Goal: Obtain resource: Obtain resource

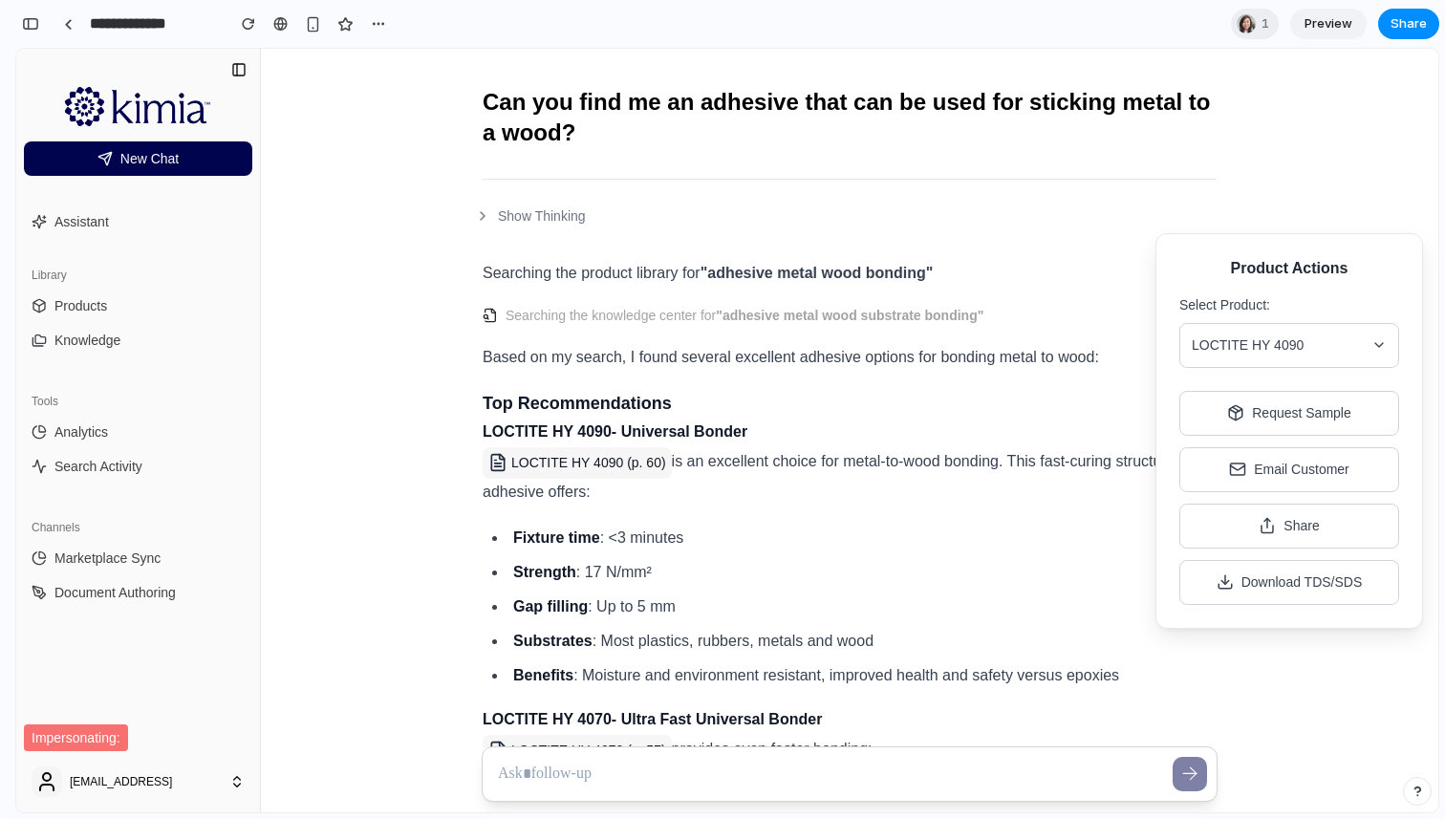
scroll to position [1701, 0]
click at [1221, 420] on button "Request Sample" at bounding box center [1289, 412] width 220 height 45
click at [1207, 347] on span "LOCTITE HY 4090" at bounding box center [1247, 345] width 112 height 20
click at [1217, 348] on span "LOCTITE HY 4090" at bounding box center [1247, 345] width 112 height 20
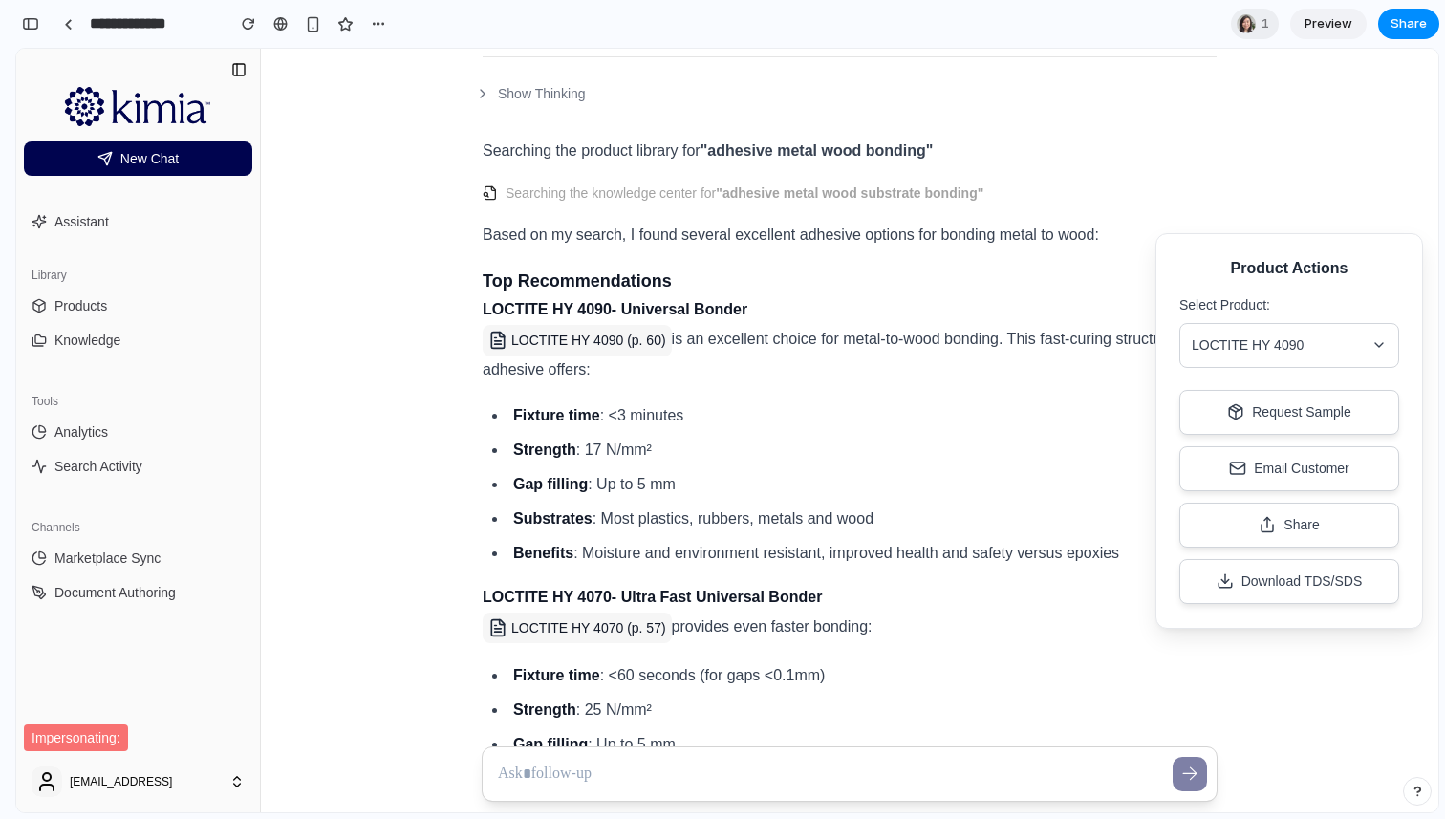
scroll to position [0, 0]
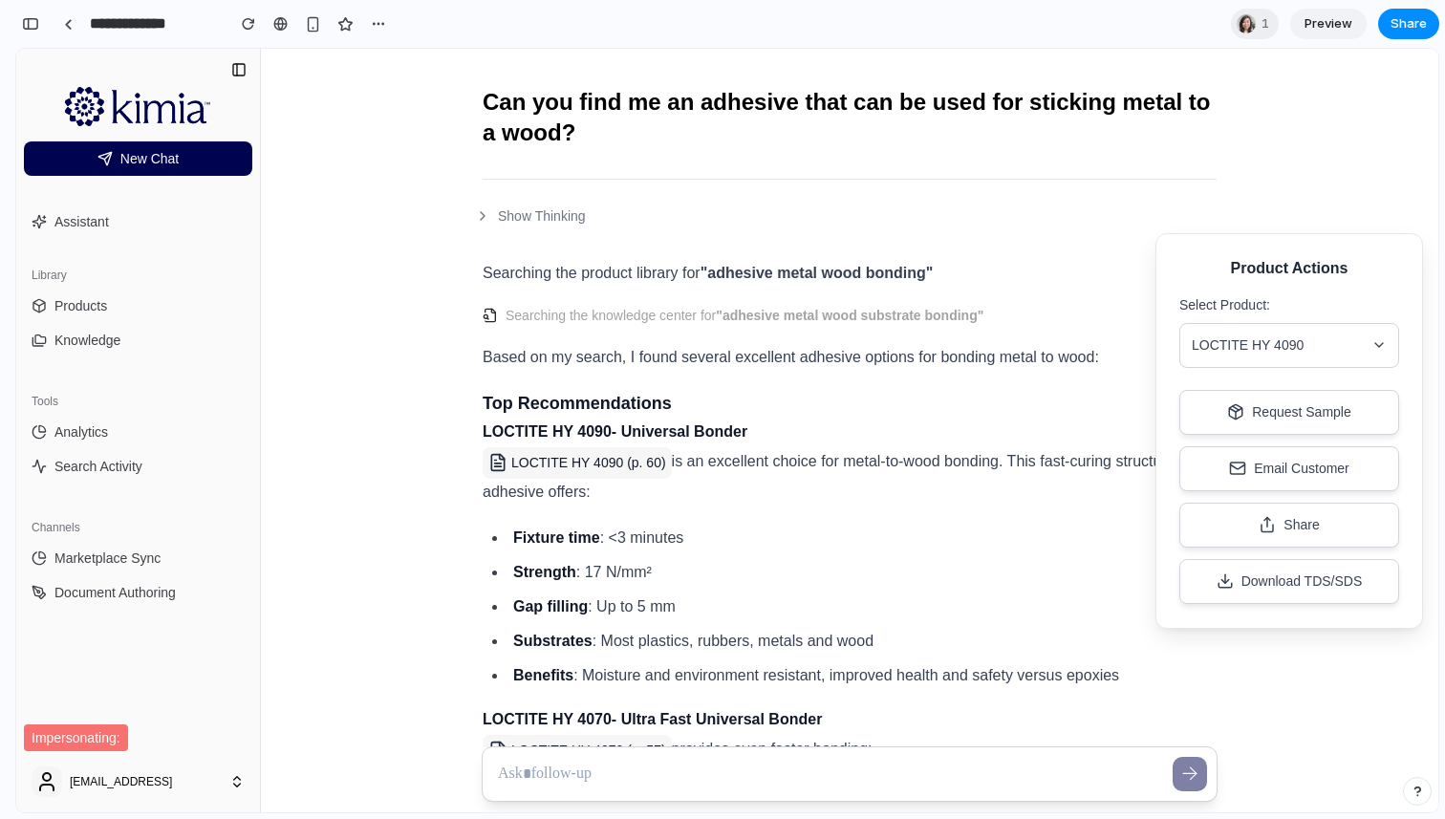
click at [1118, 521] on div "Searching the product library for "adhesive metal wood bonding" Searching the k…" at bounding box center [850, 787] width 734 height 1100
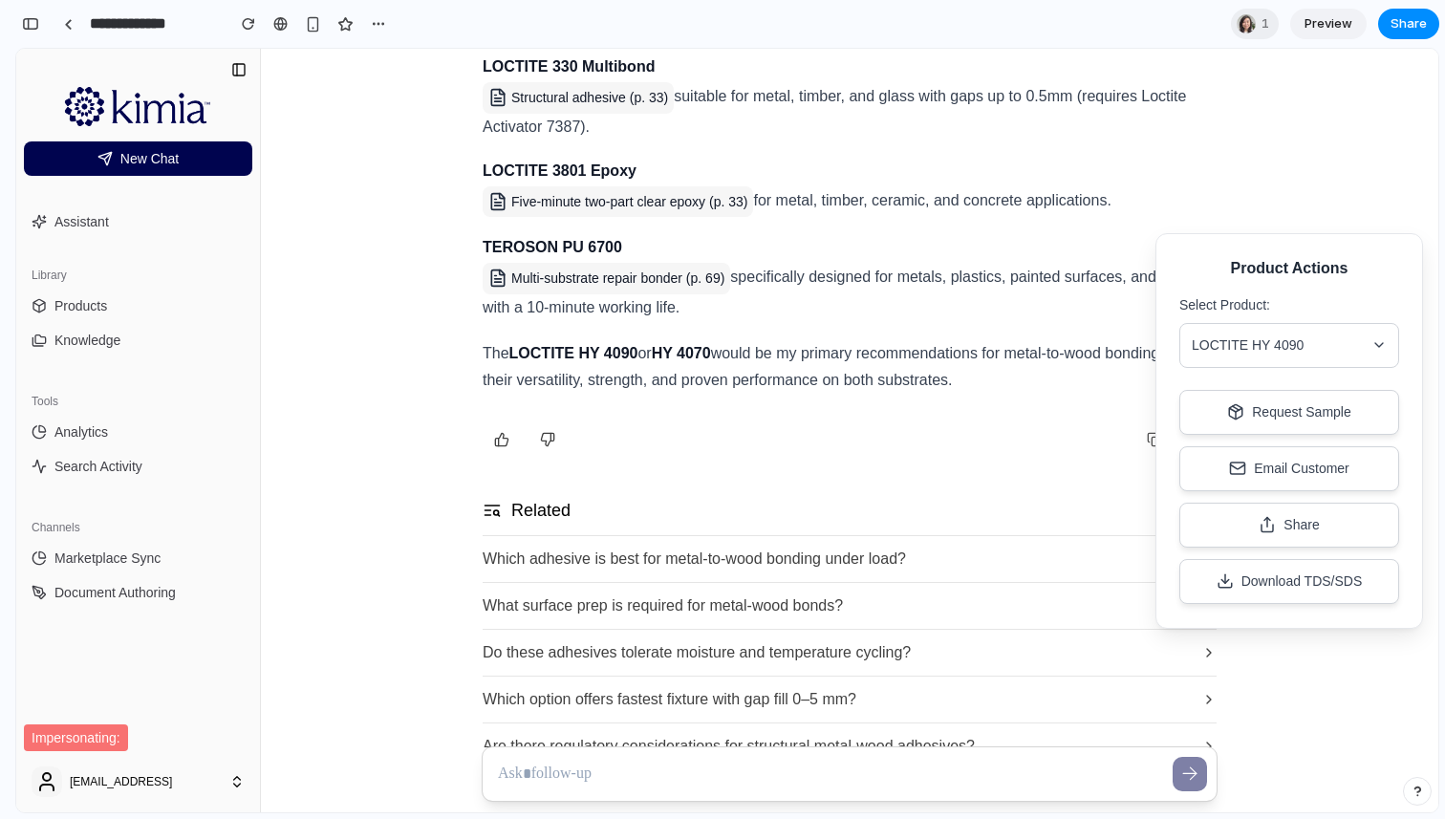
scroll to position [946, 0]
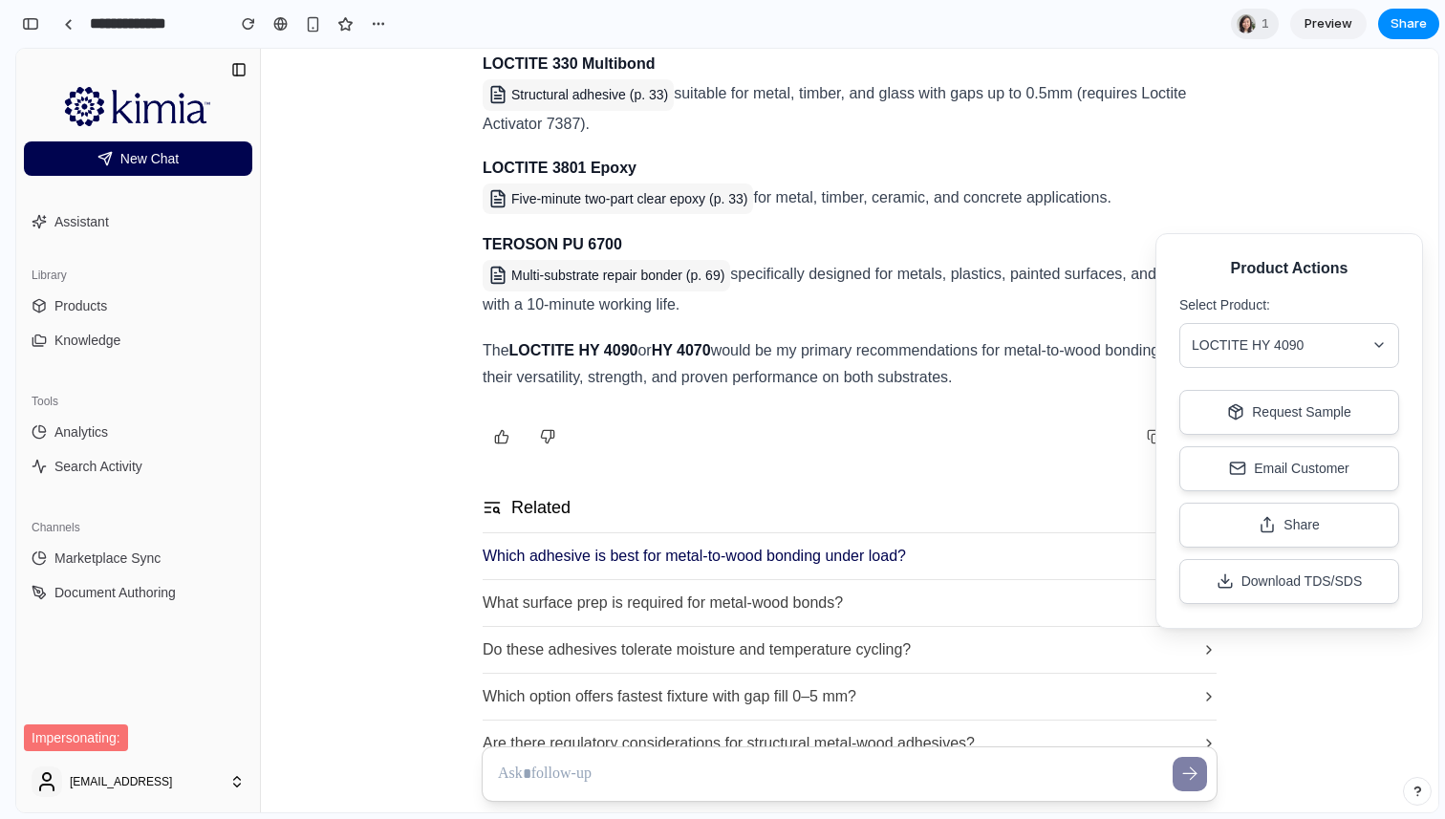
click at [704, 551] on span "Which adhesive is best for metal-to-wood bonding under load?" at bounding box center [694, 556] width 423 height 23
click at [1101, 559] on button "Which adhesive is best for metal-to-wood bonding under load?" at bounding box center [850, 556] width 734 height 47
click at [893, 434] on div "Copy" at bounding box center [850, 437] width 734 height 38
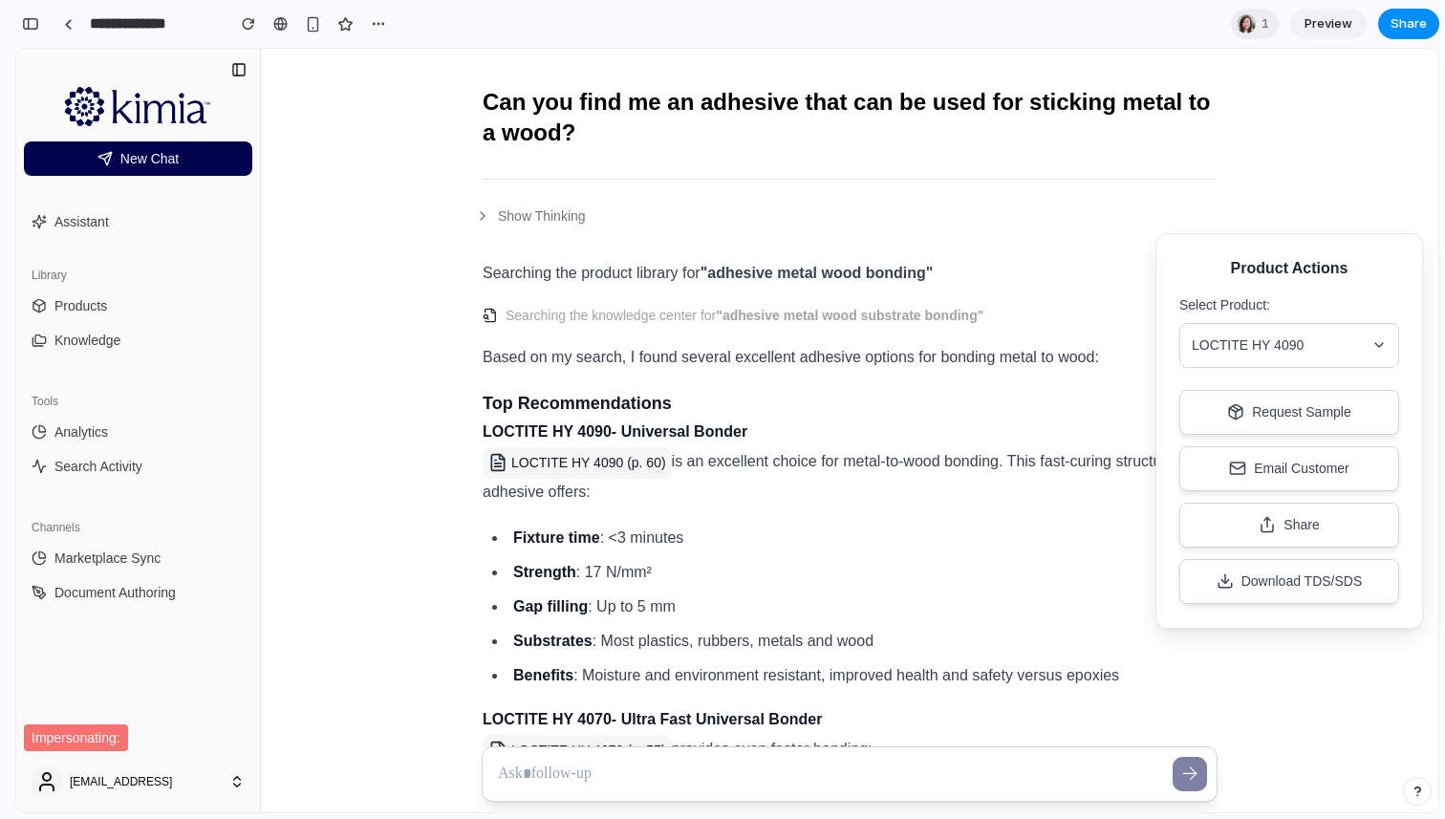
scroll to position [43, 0]
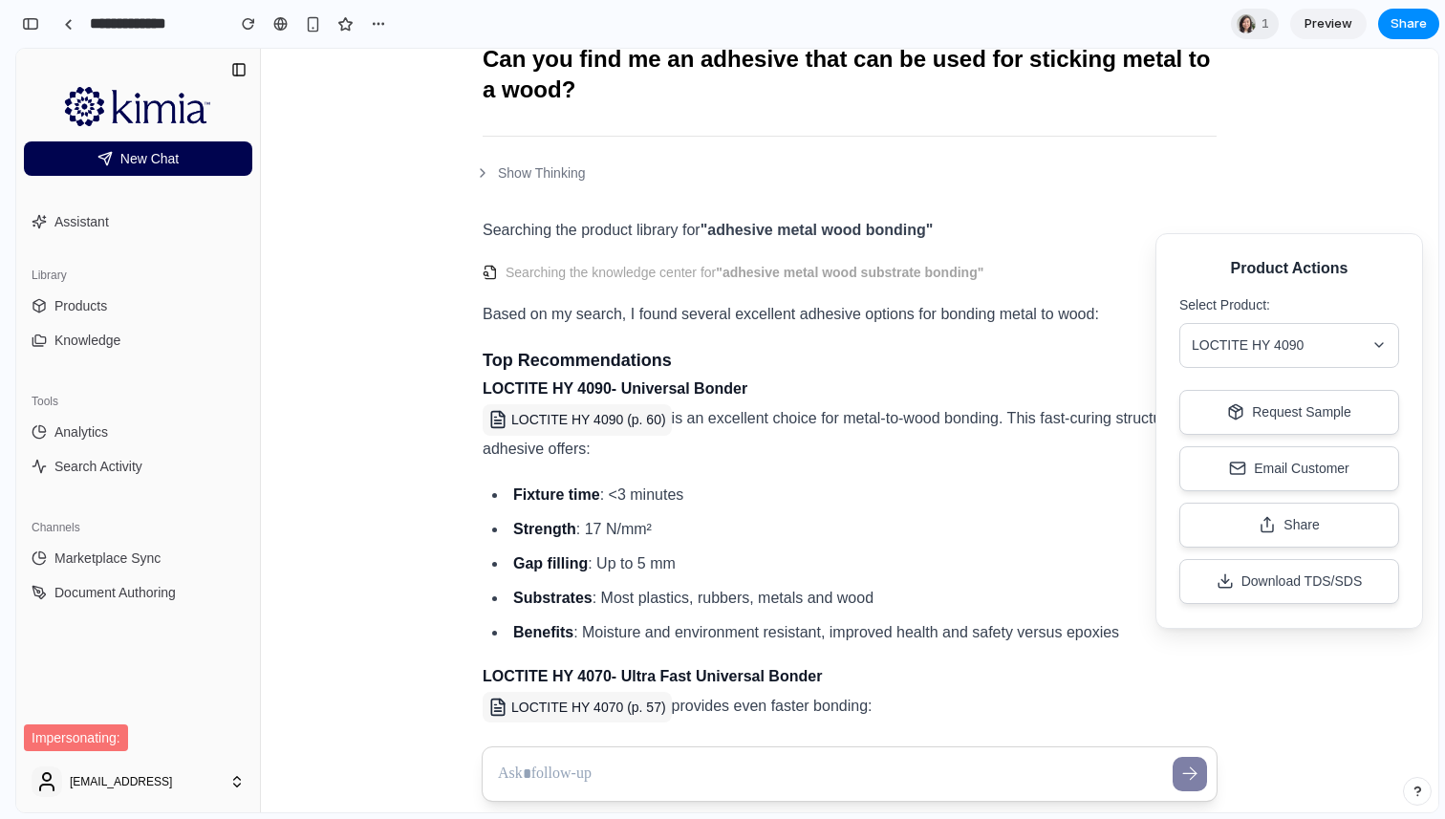
click at [1354, 351] on button "LOCTITE HY 4090" at bounding box center [1289, 345] width 220 height 45
click at [1268, 536] on button "TEROSON PU 6700" at bounding box center [1289, 540] width 218 height 43
click at [1288, 343] on span "TEROSON PU 6700" at bounding box center [1252, 345] width 122 height 20
click at [1234, 439] on button "LOCTITE HY 4070" at bounding box center [1289, 437] width 218 height 43
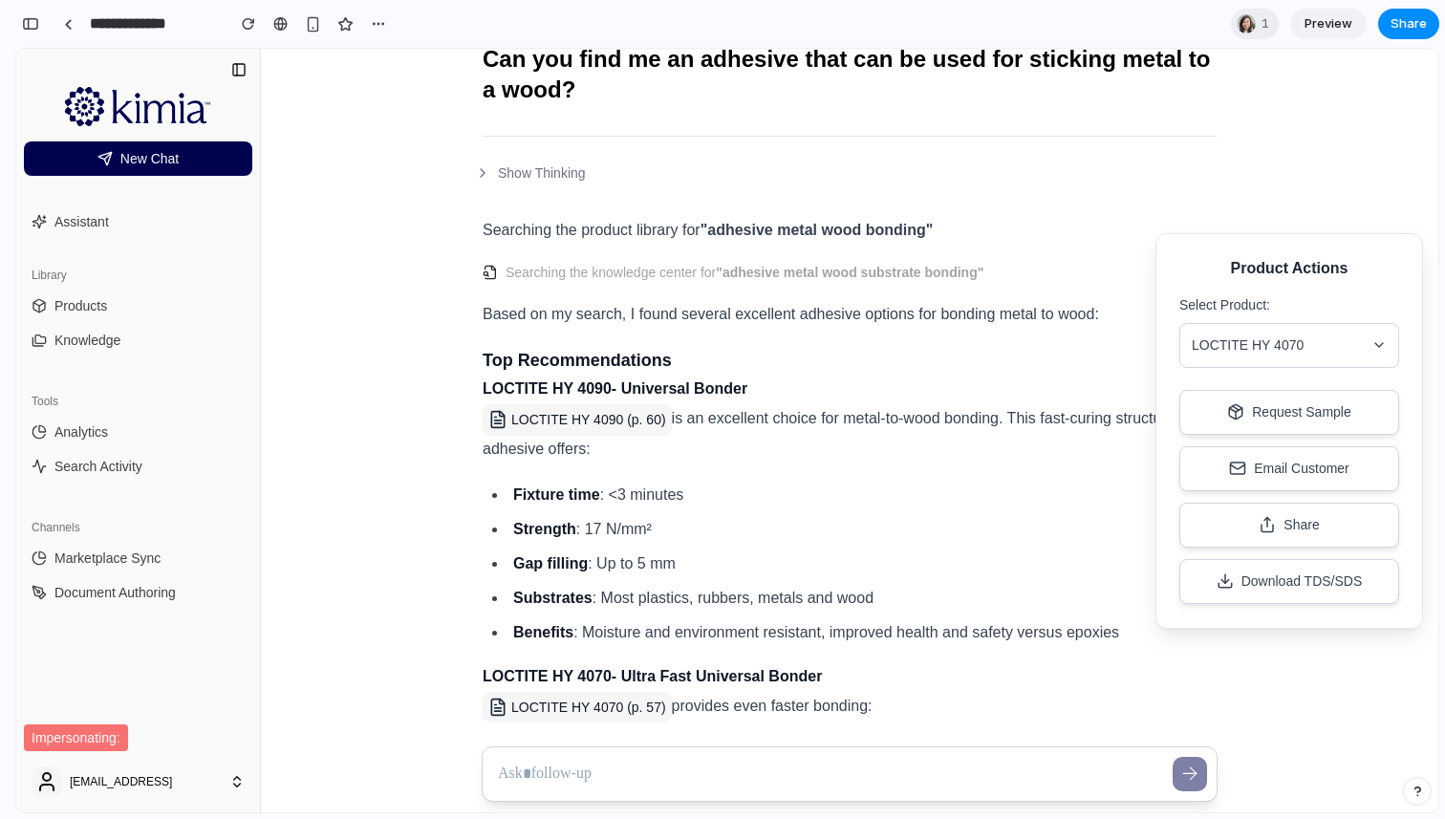
click at [1304, 284] on div "Product Actions Select Product: LOCTITE HY 4070 Request Sample Email Customer S…" at bounding box center [1289, 431] width 268 height 396
click at [1229, 400] on button "Request Sample" at bounding box center [1289, 412] width 220 height 45
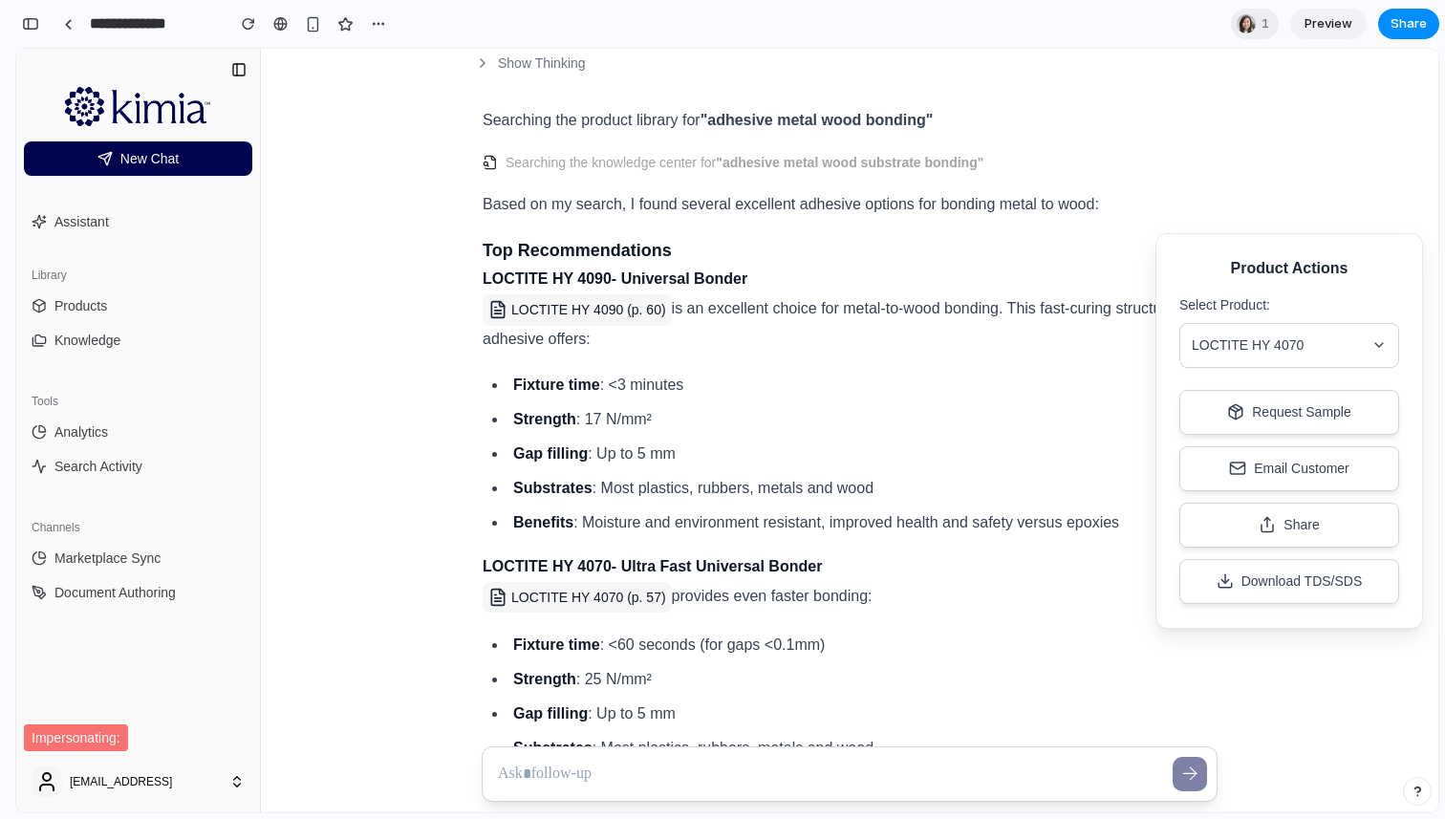
scroll to position [54, 0]
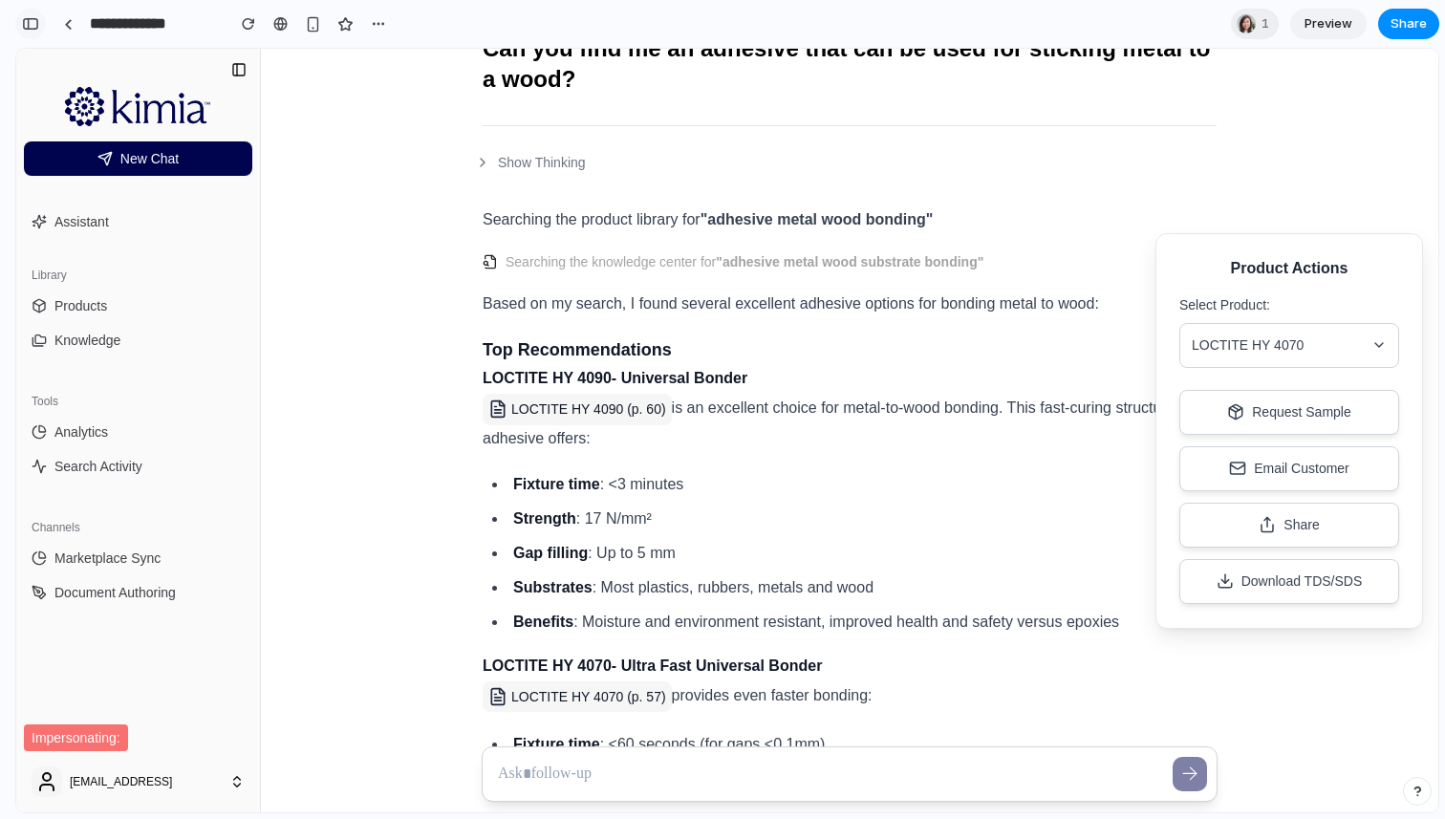
click at [21, 22] on button "button" at bounding box center [30, 24] width 31 height 31
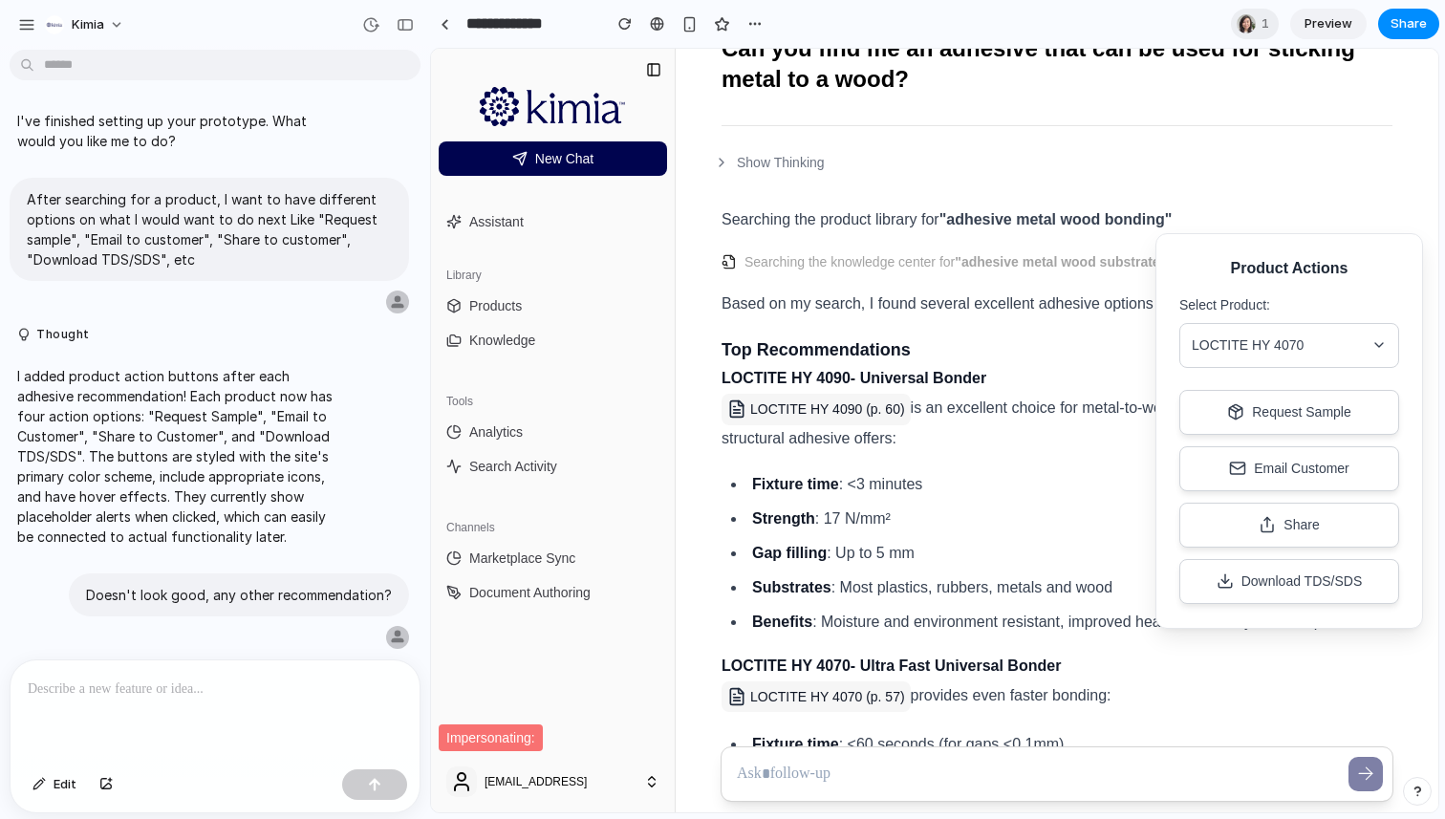
scroll to position [637, 0]
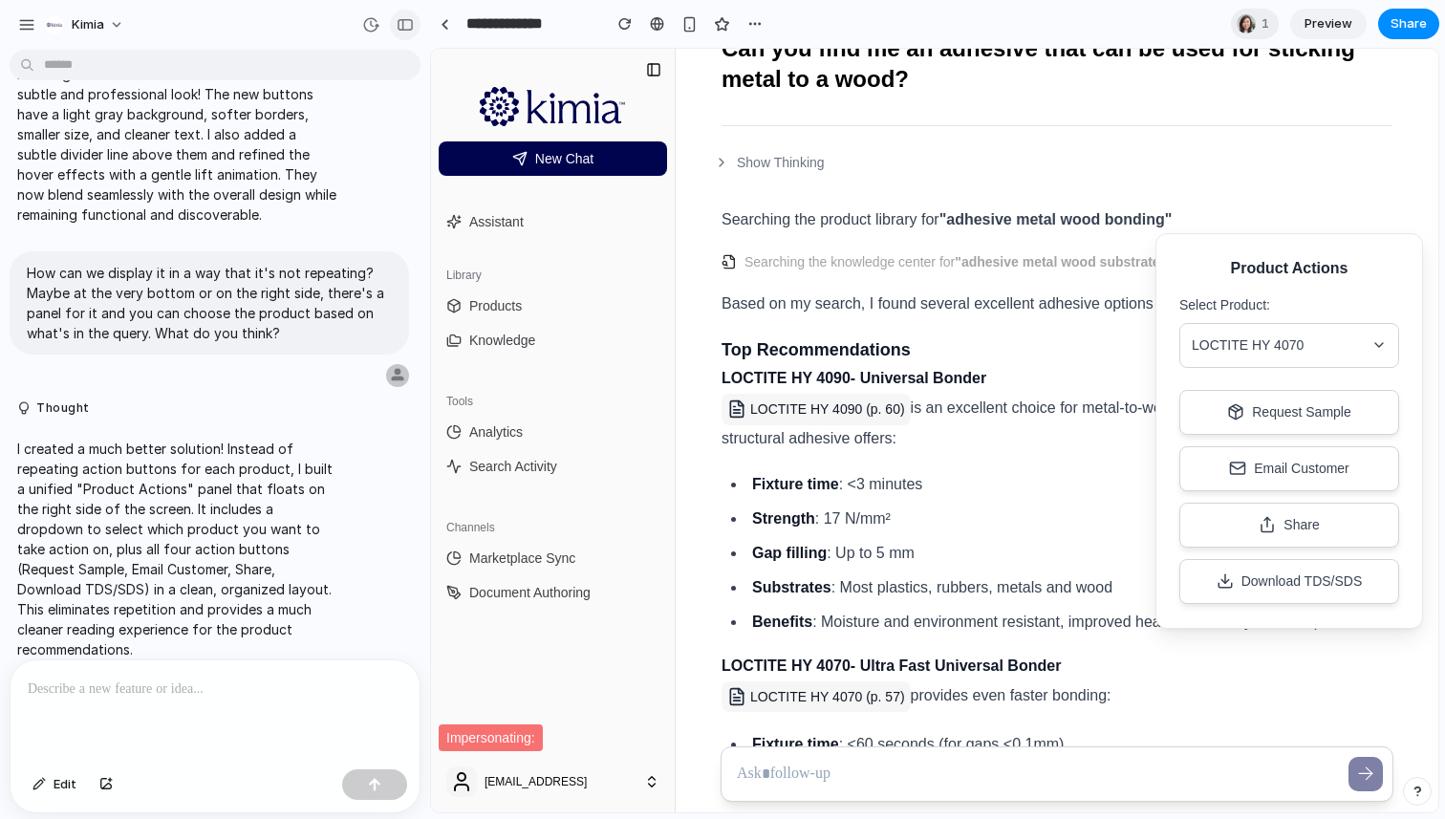
click at [401, 29] on div "button" at bounding box center [405, 24] width 17 height 13
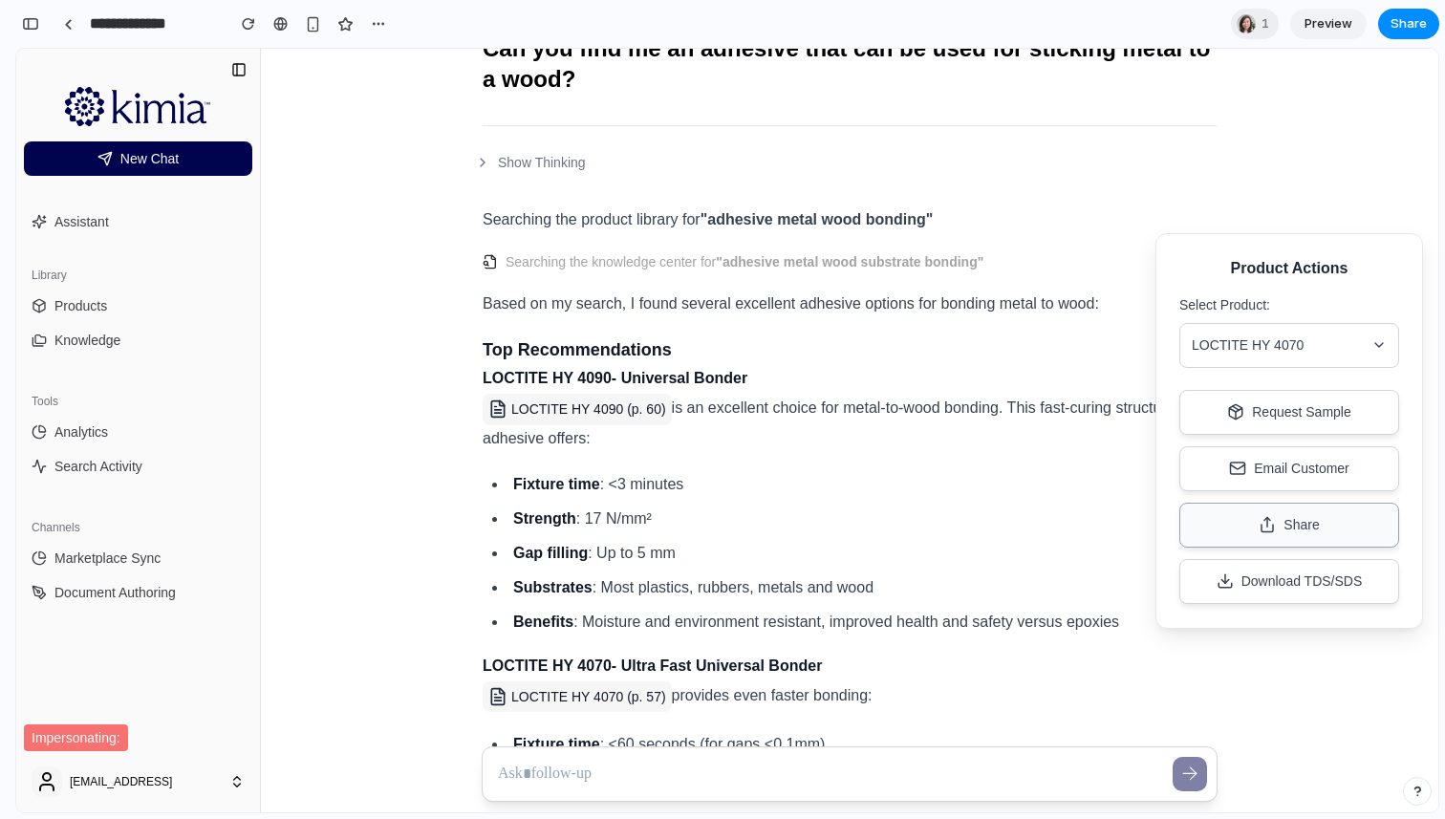
click at [1232, 526] on button "Share" at bounding box center [1289, 525] width 220 height 45
click at [1253, 481] on button "Email Customer" at bounding box center [1289, 468] width 220 height 45
click at [1271, 466] on button "Email Customer" at bounding box center [1289, 468] width 220 height 45
click at [1235, 414] on icon at bounding box center [1235, 411] width 17 height 17
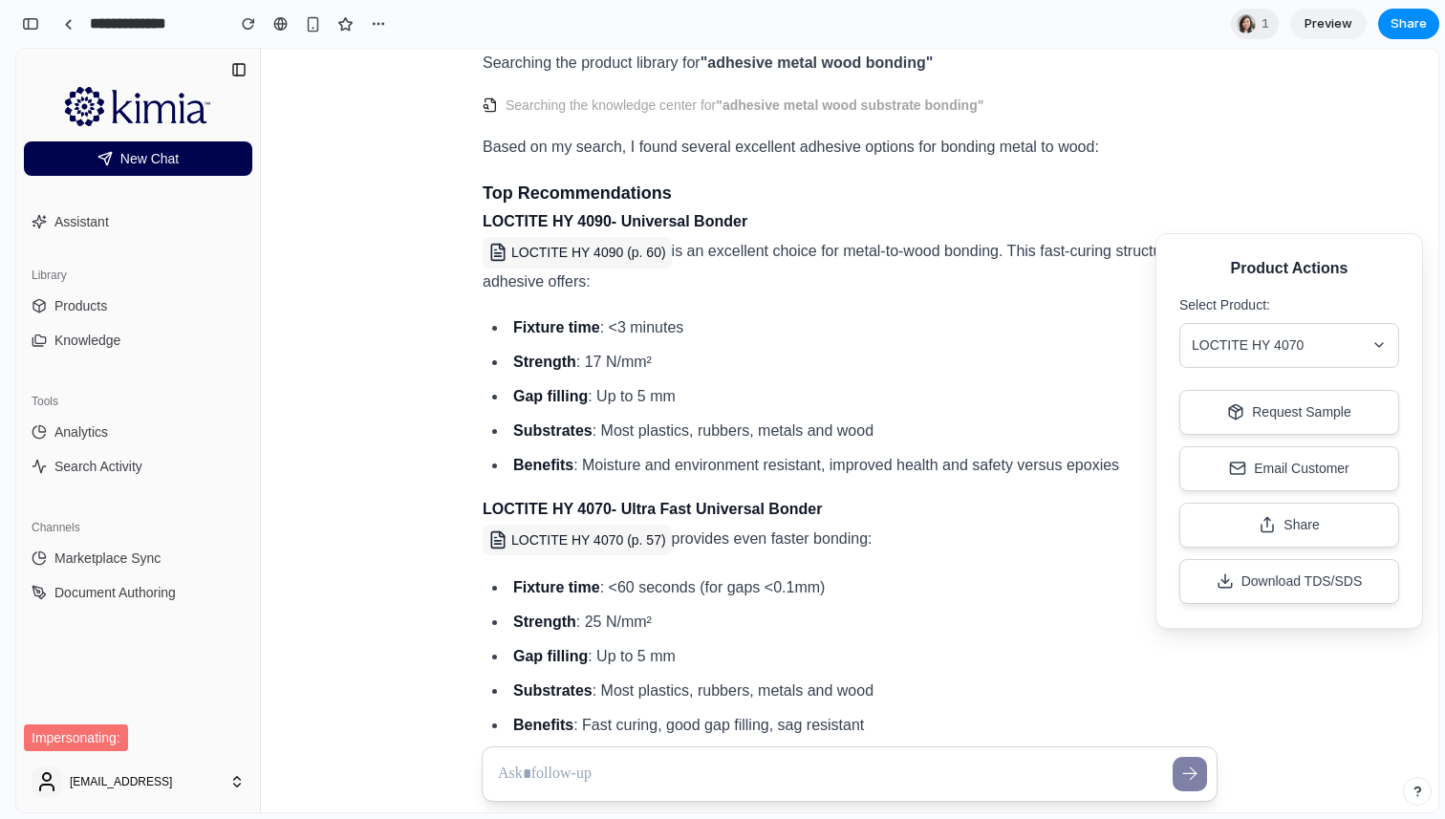
scroll to position [349, 0]
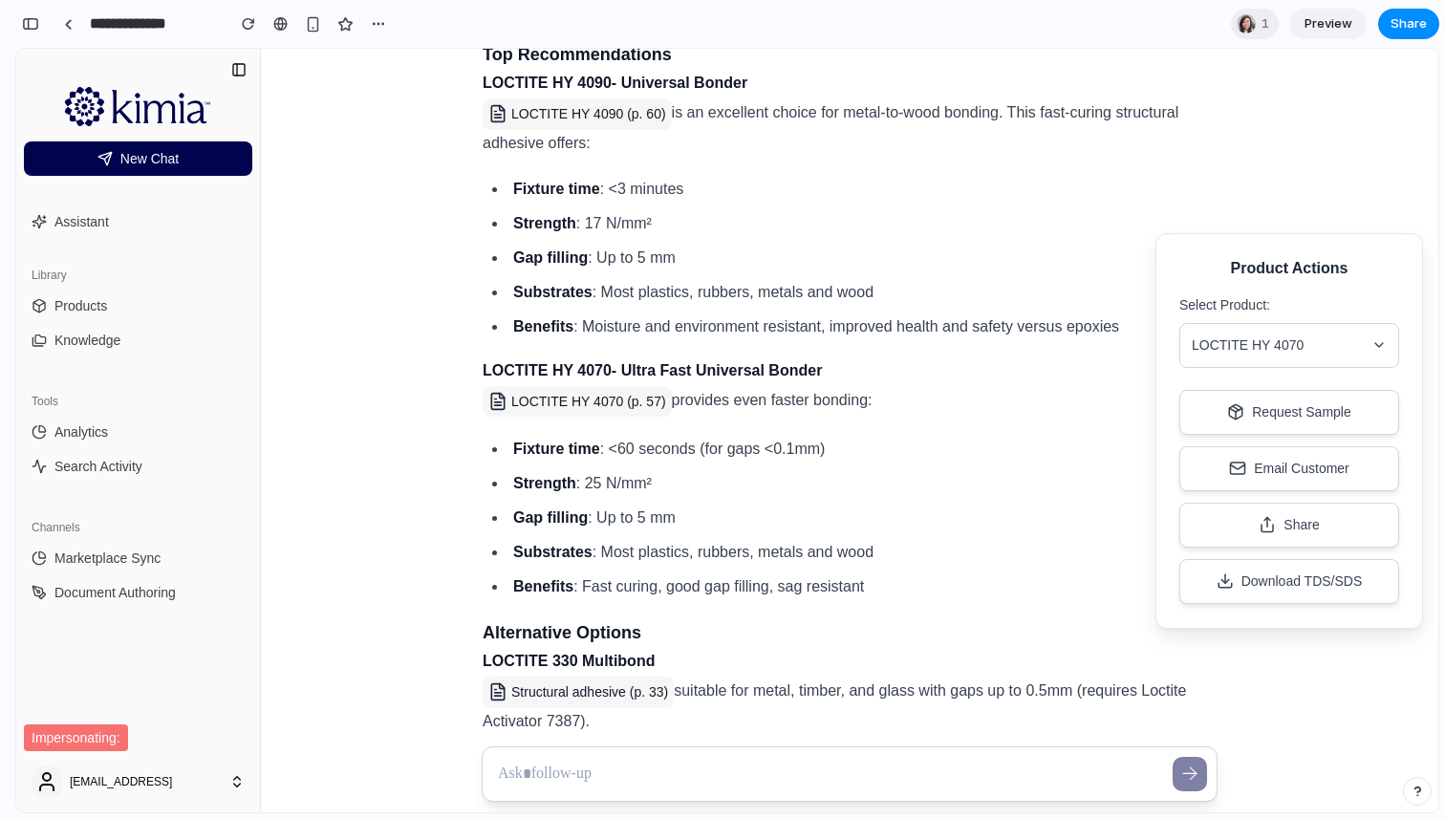
click at [1281, 335] on span "LOCTITE HY 4070" at bounding box center [1247, 345] width 112 height 20
click at [1233, 389] on button "LOCTITE HY 4090" at bounding box center [1289, 394] width 218 height 43
click at [1408, 252] on div "Product Actions Select Product: LOCTITE HY 4090 Request Sample Email Customer S…" at bounding box center [1289, 431] width 268 height 396
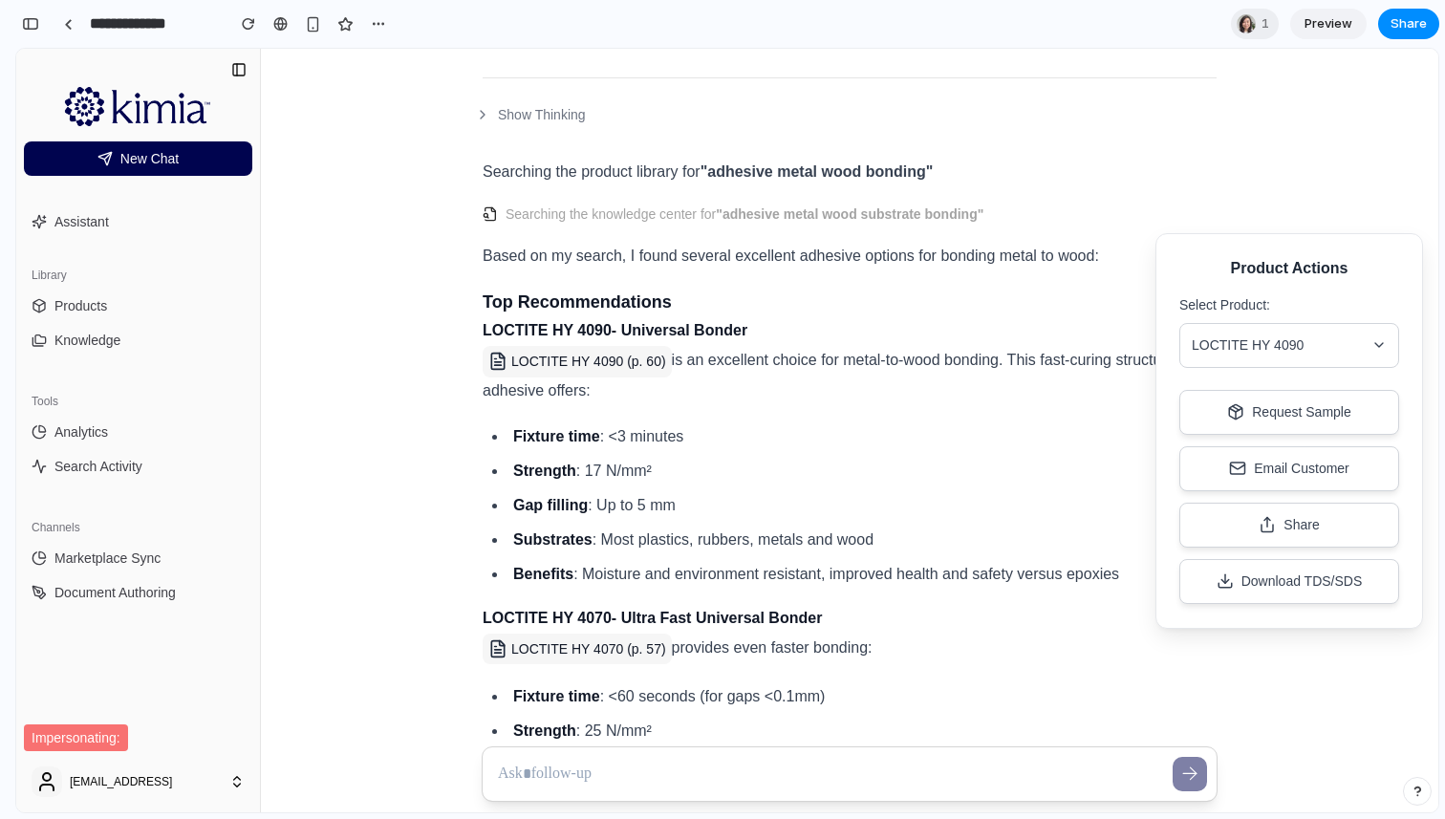
scroll to position [200, 0]
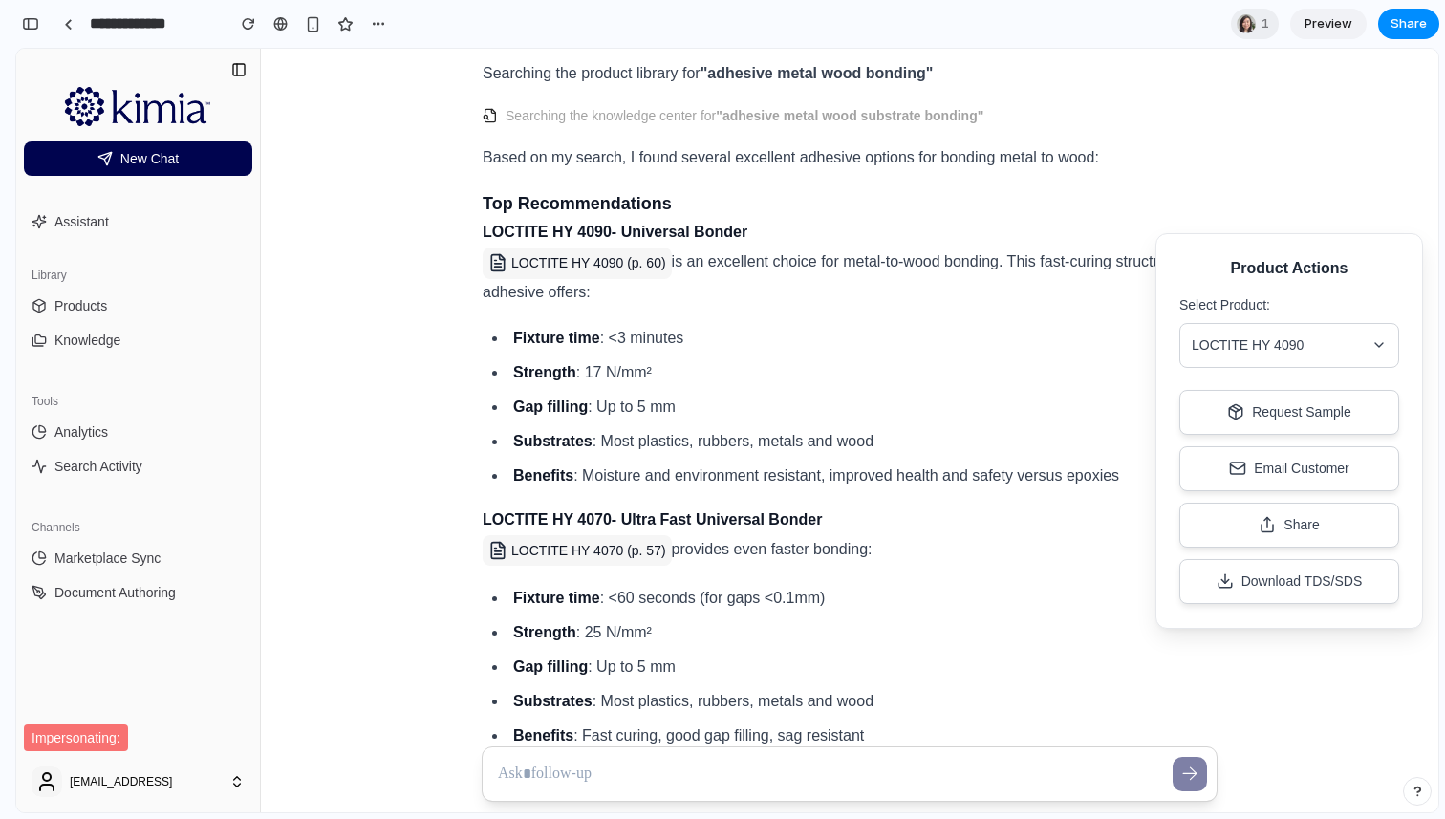
click at [1228, 377] on div "Product Actions Select Product: LOCTITE HY 4090 Request Sample Email Customer S…" at bounding box center [1289, 431] width 268 height 396
click at [1227, 335] on span "LOCTITE HY 4090" at bounding box center [1247, 345] width 112 height 20
click at [962, 346] on li "Fixture time : <3 minutes" at bounding box center [861, 338] width 709 height 27
click at [1342, 287] on div "Product Actions Select Product: LOCTITE HY 4090 LOCTITE HY 4090 LOCTITE HY 4070…" at bounding box center [1289, 431] width 268 height 396
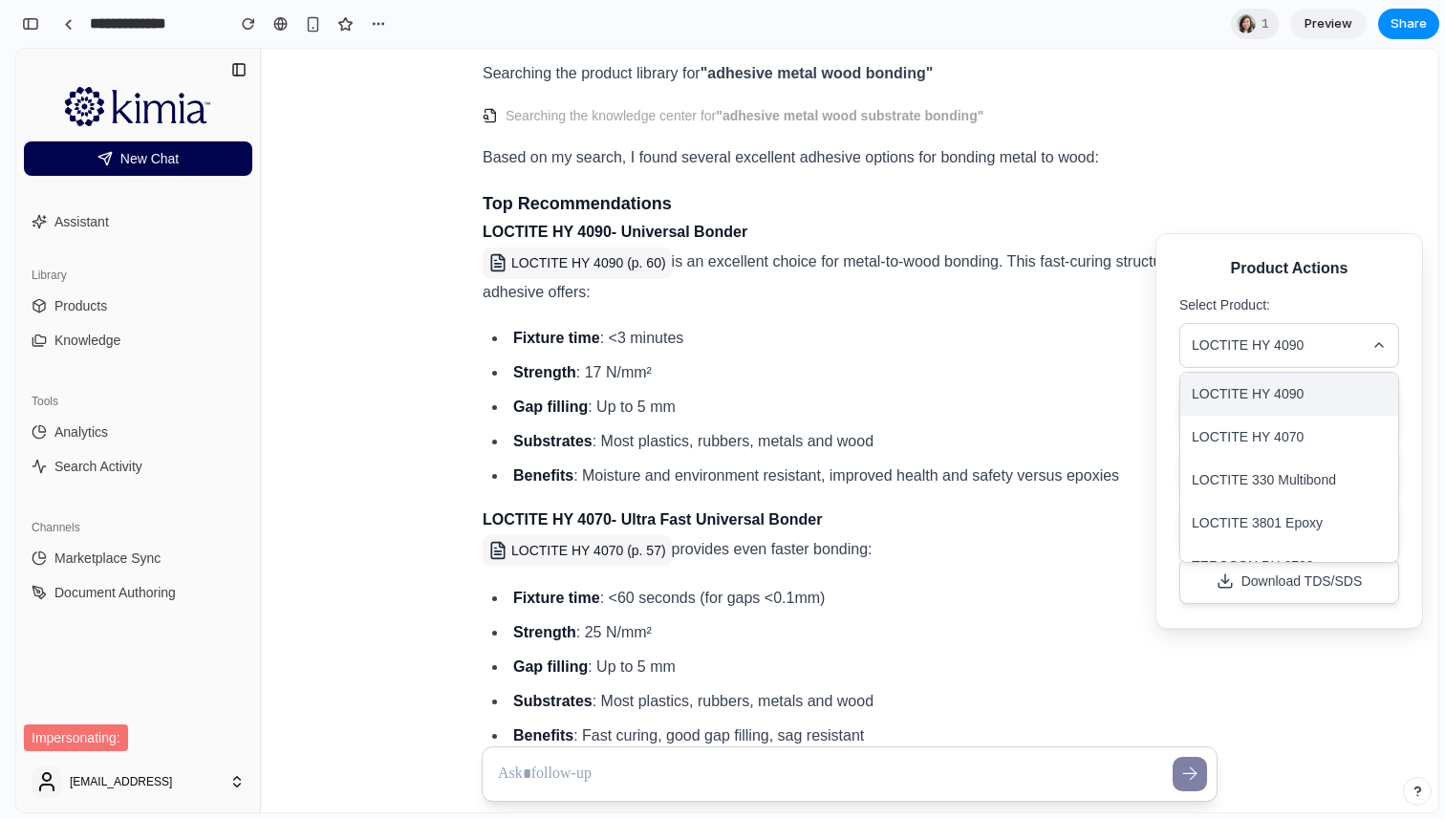
click at [1343, 331] on button "LOCTITE HY 4090" at bounding box center [1289, 345] width 220 height 45
click at [34, 27] on div "button" at bounding box center [30, 23] width 17 height 13
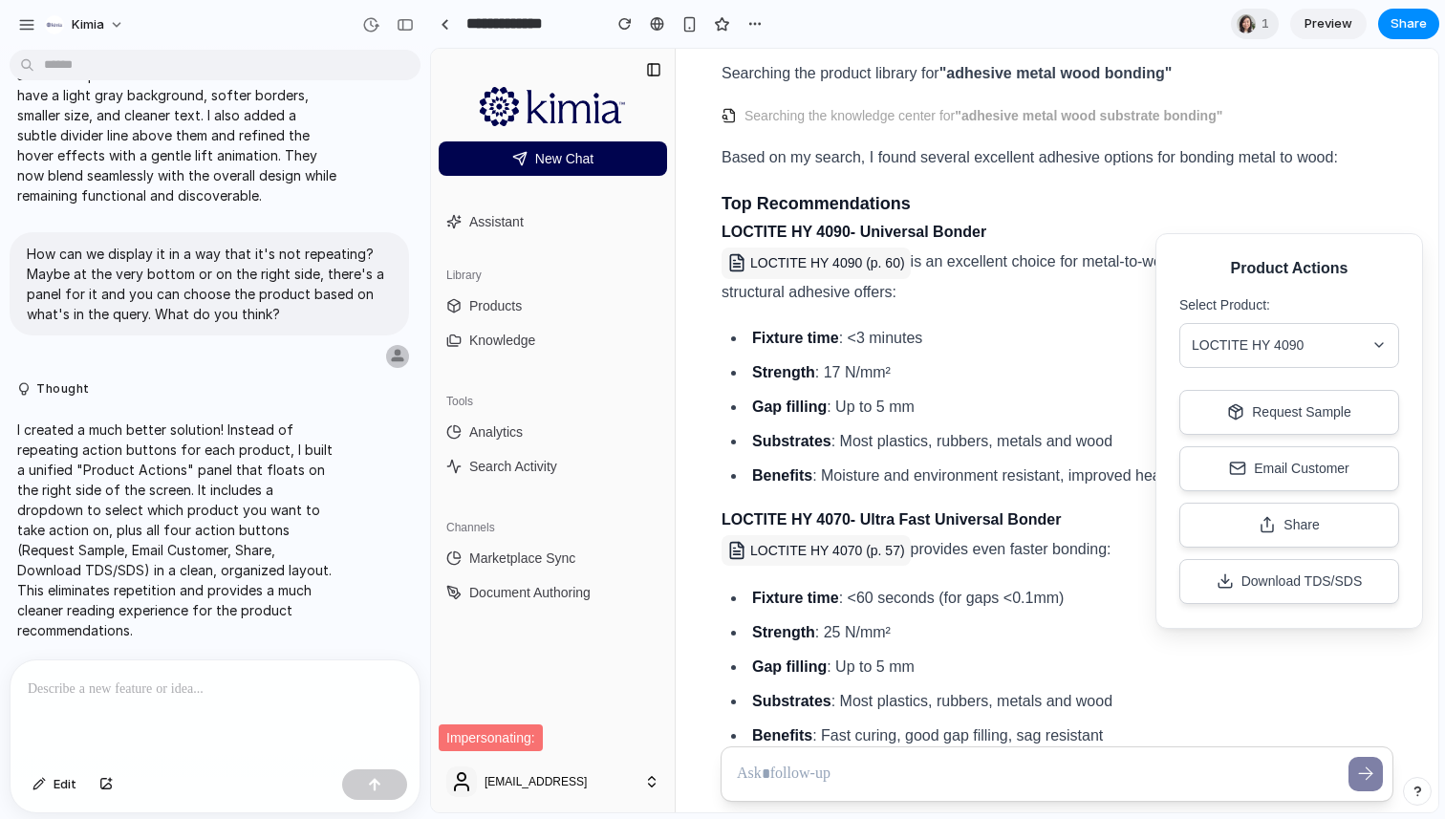
scroll to position [637, 0]
